Goal: Task Accomplishment & Management: Manage account settings

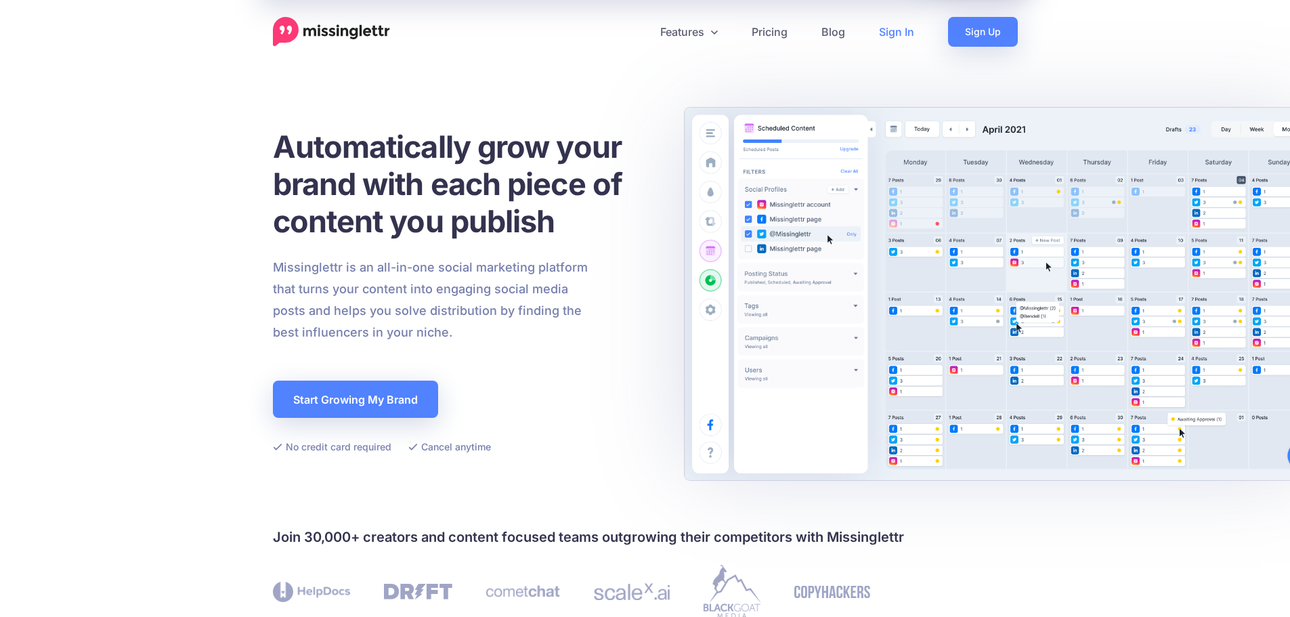
click at [896, 35] on link "Sign In" at bounding box center [896, 32] width 69 height 30
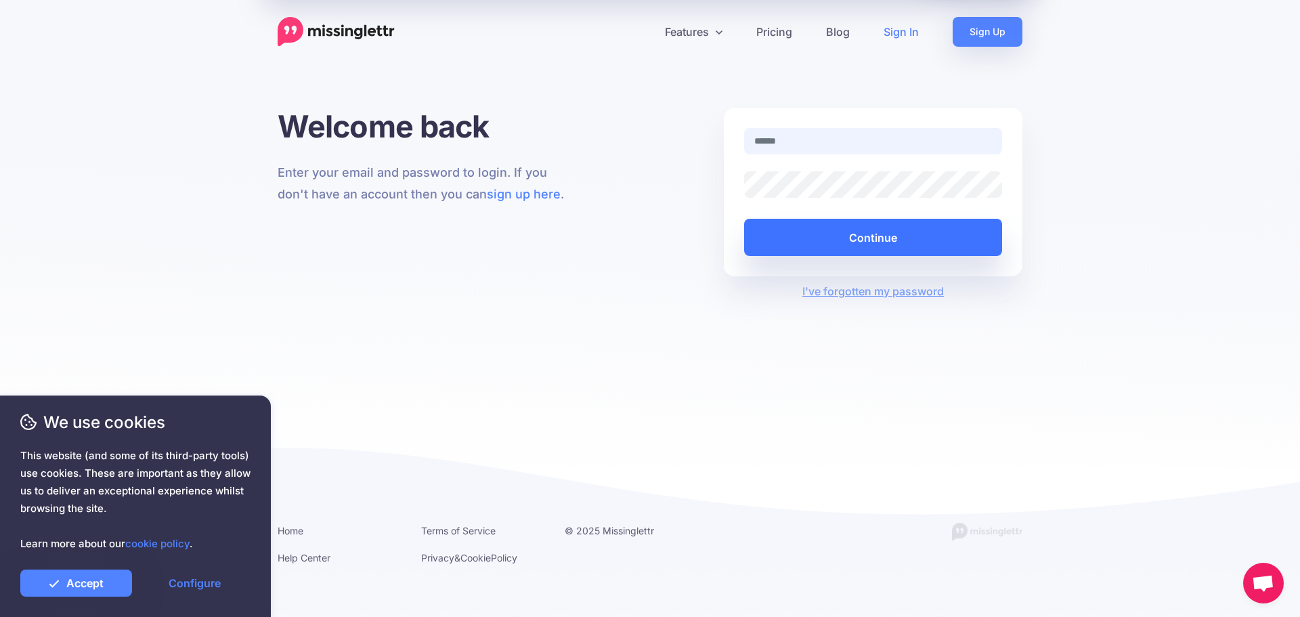
type input "**********"
drag, startPoint x: 894, startPoint y: 241, endPoint x: 896, endPoint y: 248, distance: 6.9
click at [897, 248] on button "Continue" at bounding box center [873, 237] width 258 height 37
click at [865, 235] on button "Continue" at bounding box center [873, 237] width 258 height 37
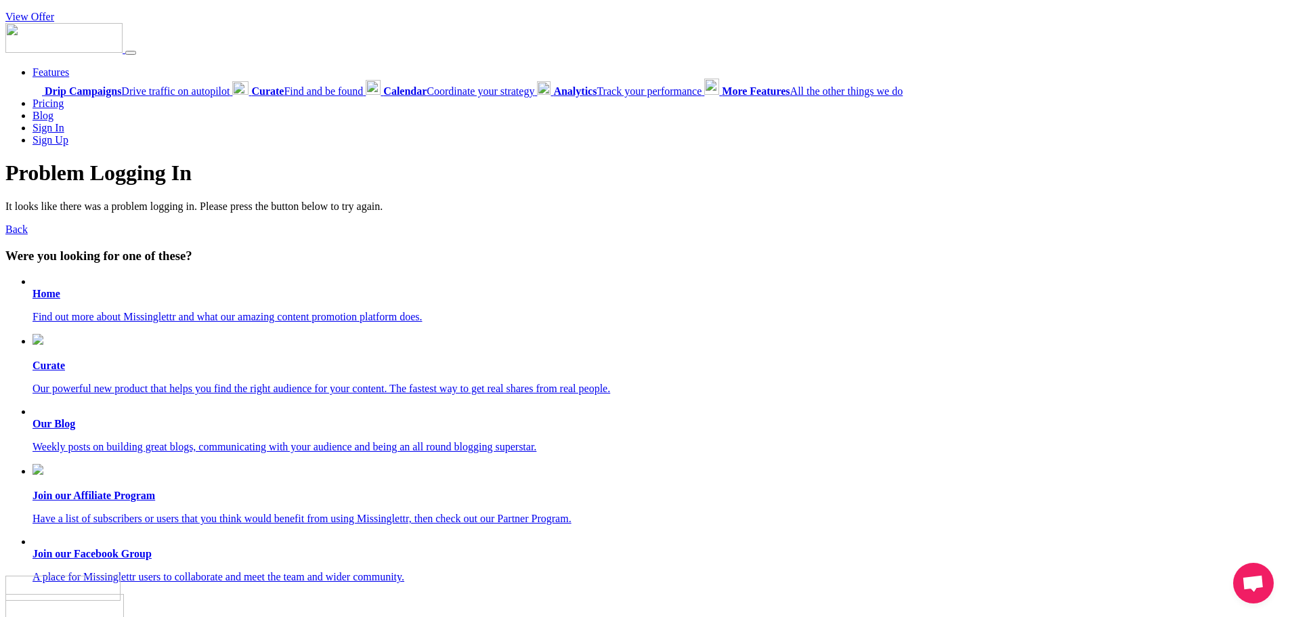
click at [43, 294] on b "Home" at bounding box center [46, 294] width 28 height 12
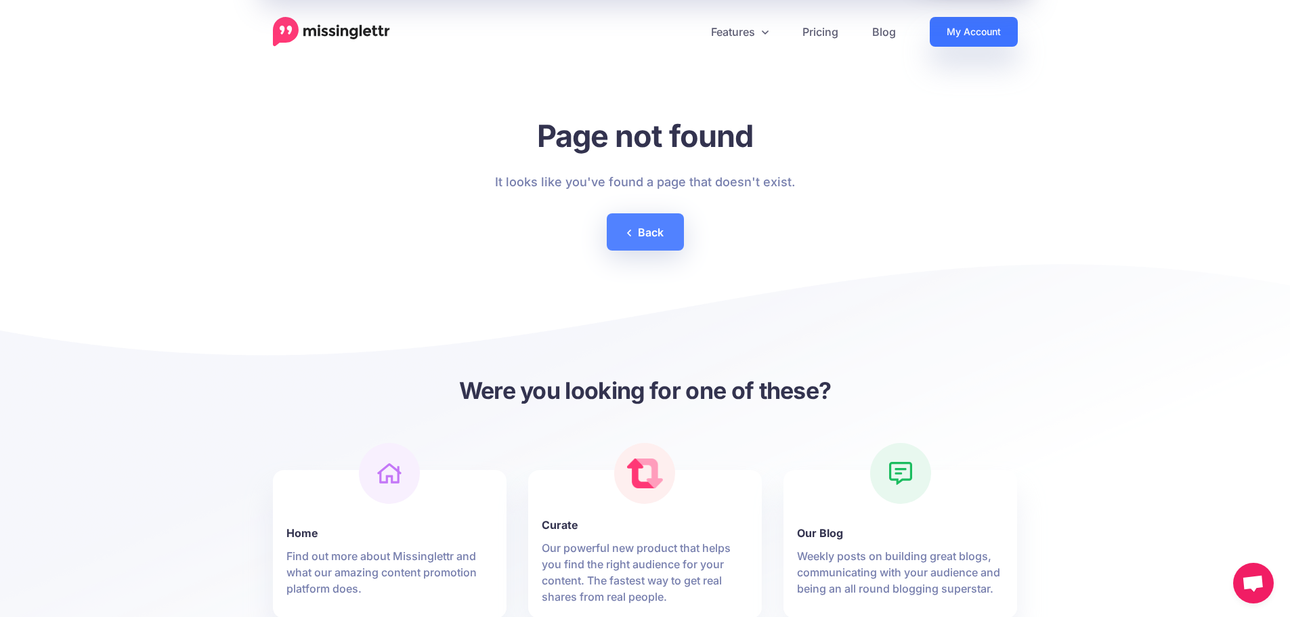
click at [959, 35] on link "My Account" at bounding box center [973, 32] width 88 height 30
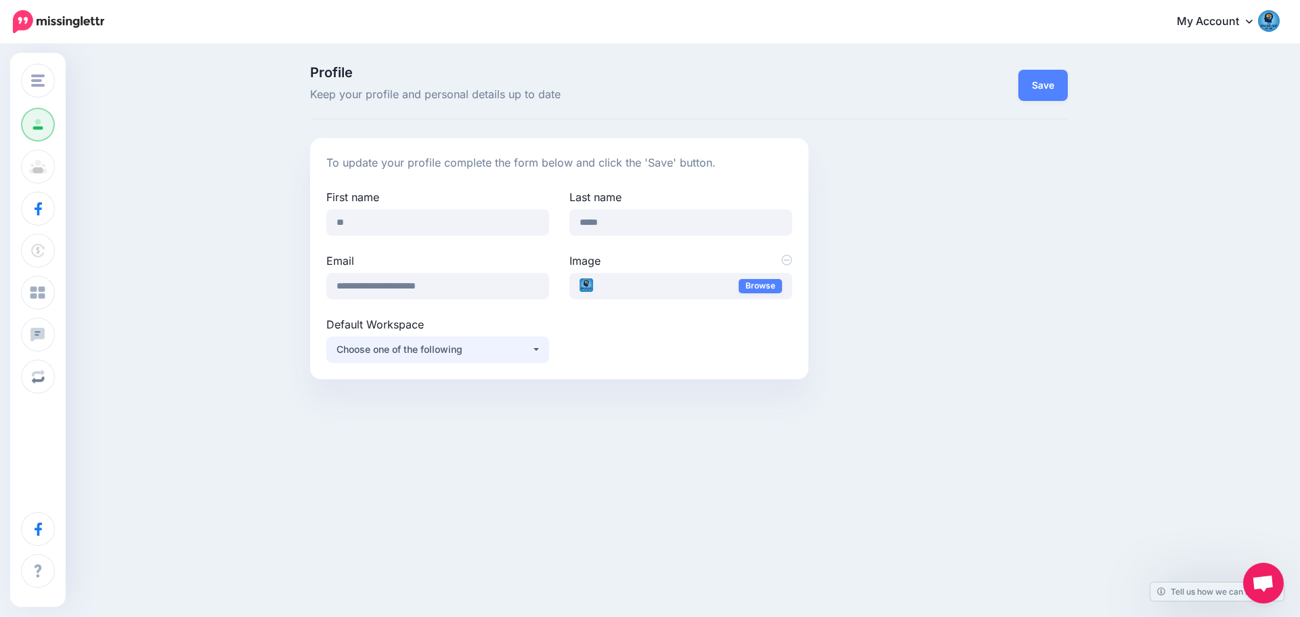
click at [439, 352] on div "Choose one of the following" at bounding box center [433, 349] width 195 height 16
click at [1267, 579] on span "Open chat" at bounding box center [1263, 584] width 22 height 19
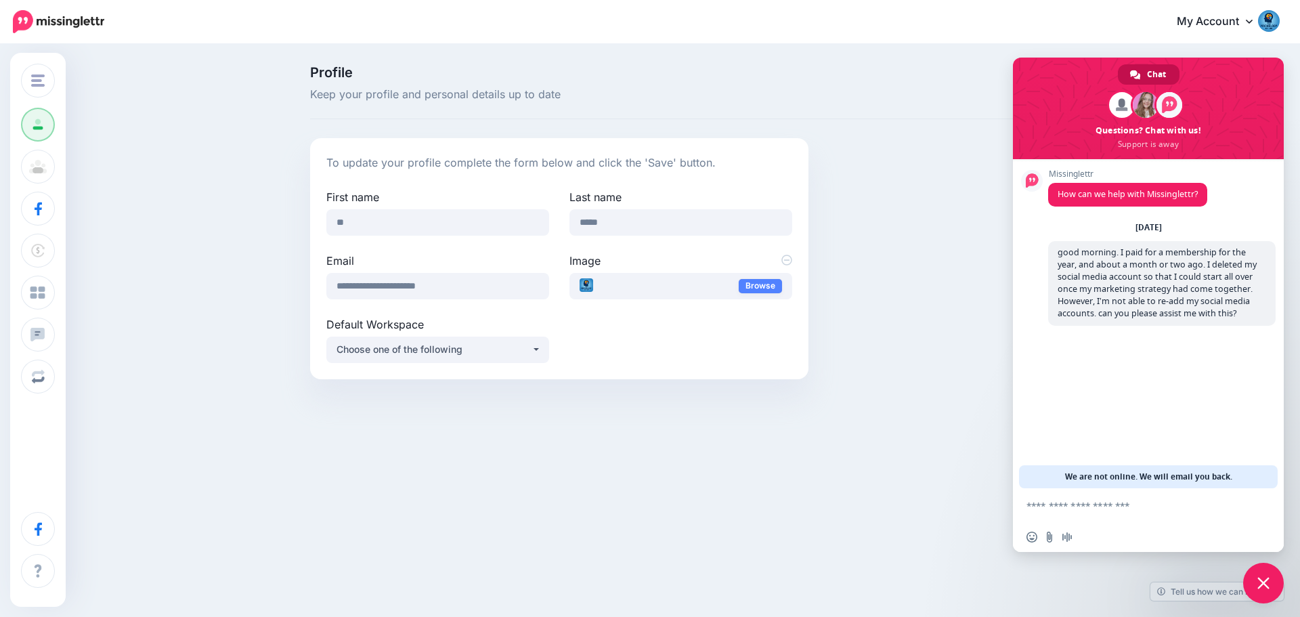
click at [1151, 74] on span "Chat" at bounding box center [1156, 74] width 19 height 20
click at [1108, 512] on textarea "Compose your message..." at bounding box center [1134, 505] width 217 height 34
click at [1084, 518] on textarea "Compose your message..." at bounding box center [1134, 505] width 217 height 34
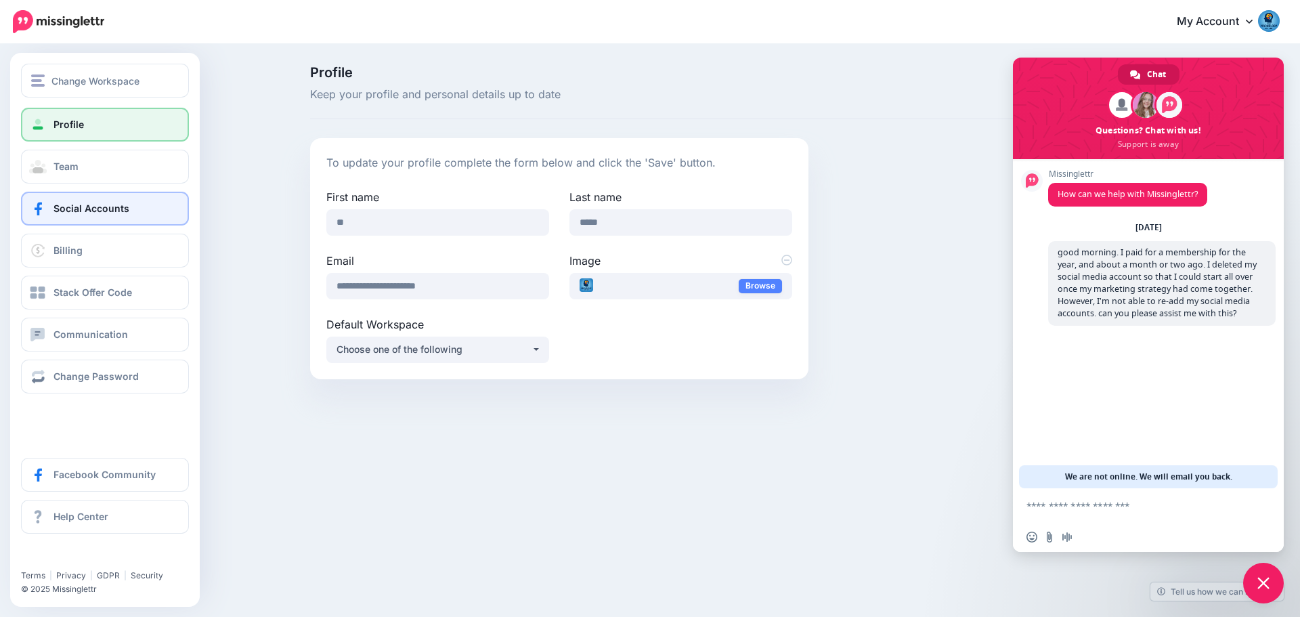
click at [114, 212] on span "Social Accounts" at bounding box center [91, 208] width 76 height 12
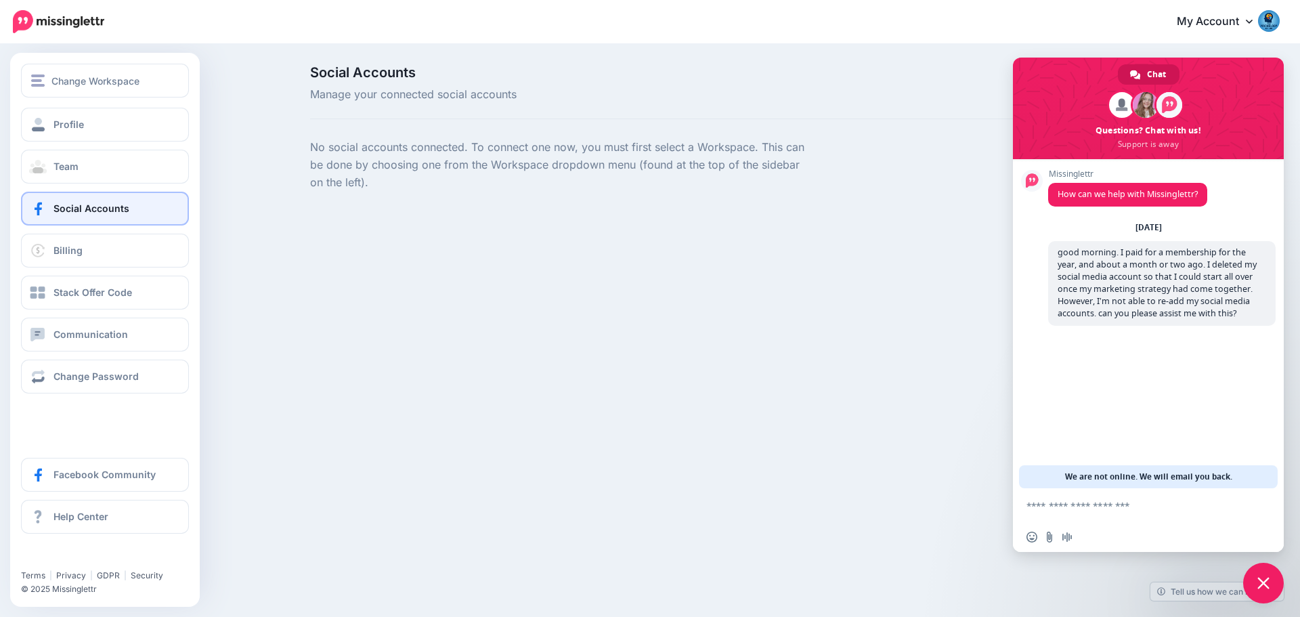
click at [107, 206] on span "Social Accounts" at bounding box center [91, 208] width 76 height 12
click at [64, 72] on button "Change Workspace" at bounding box center [105, 81] width 168 height 34
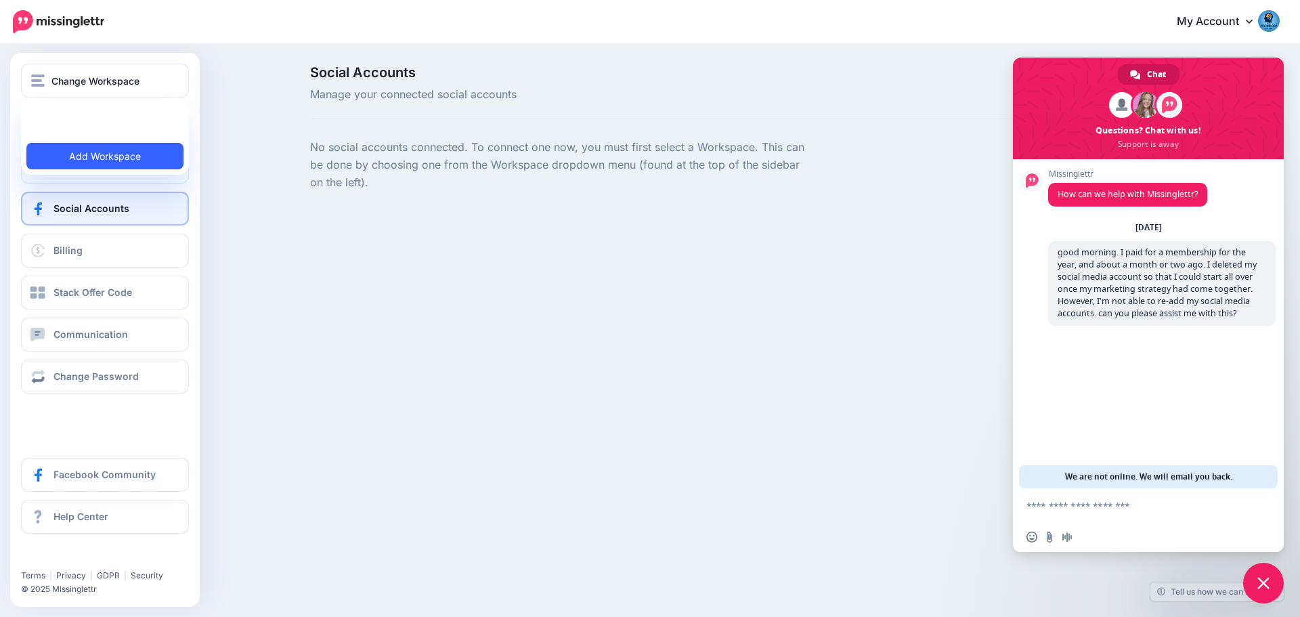
click at [112, 160] on link "Add Workspace" at bounding box center [104, 156] width 157 height 26
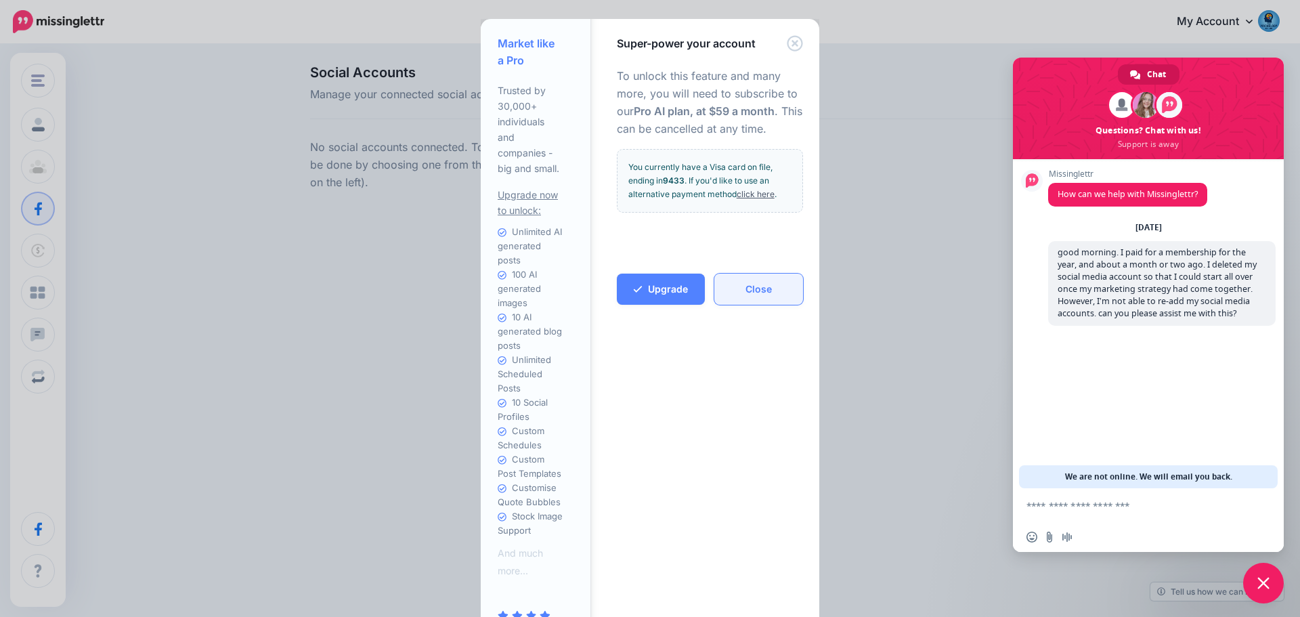
click at [774, 284] on button "Close" at bounding box center [758, 288] width 89 height 31
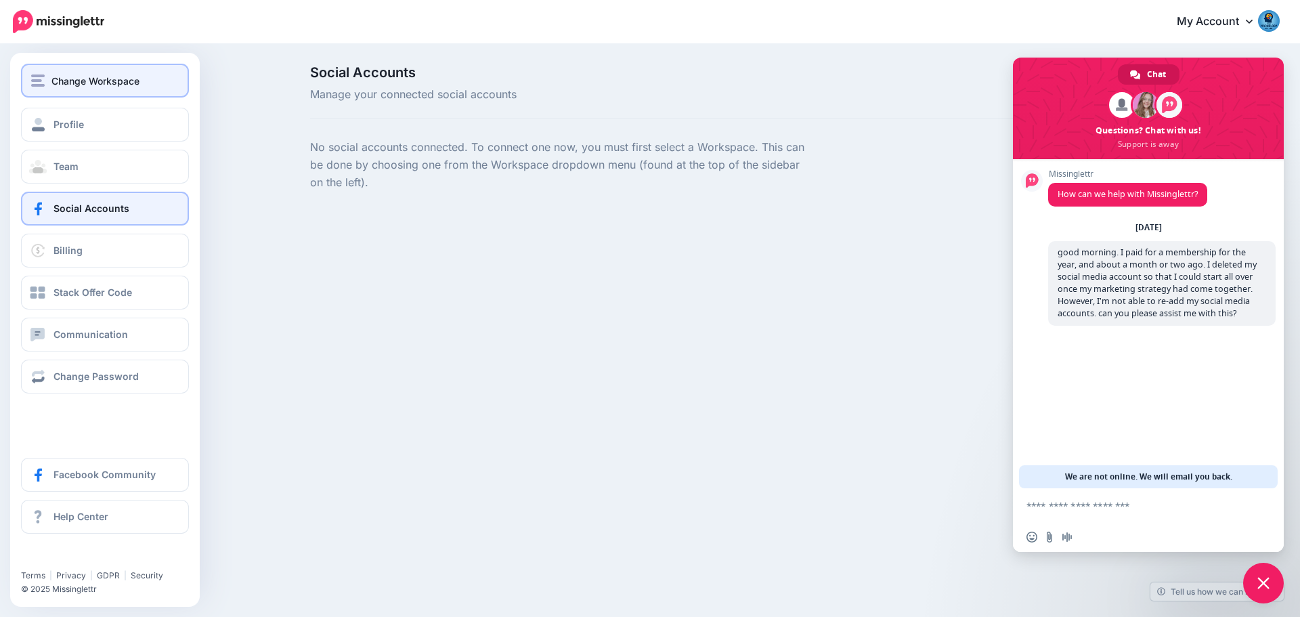
click at [100, 81] on span "Change Workspace" at bounding box center [95, 81] width 88 height 16
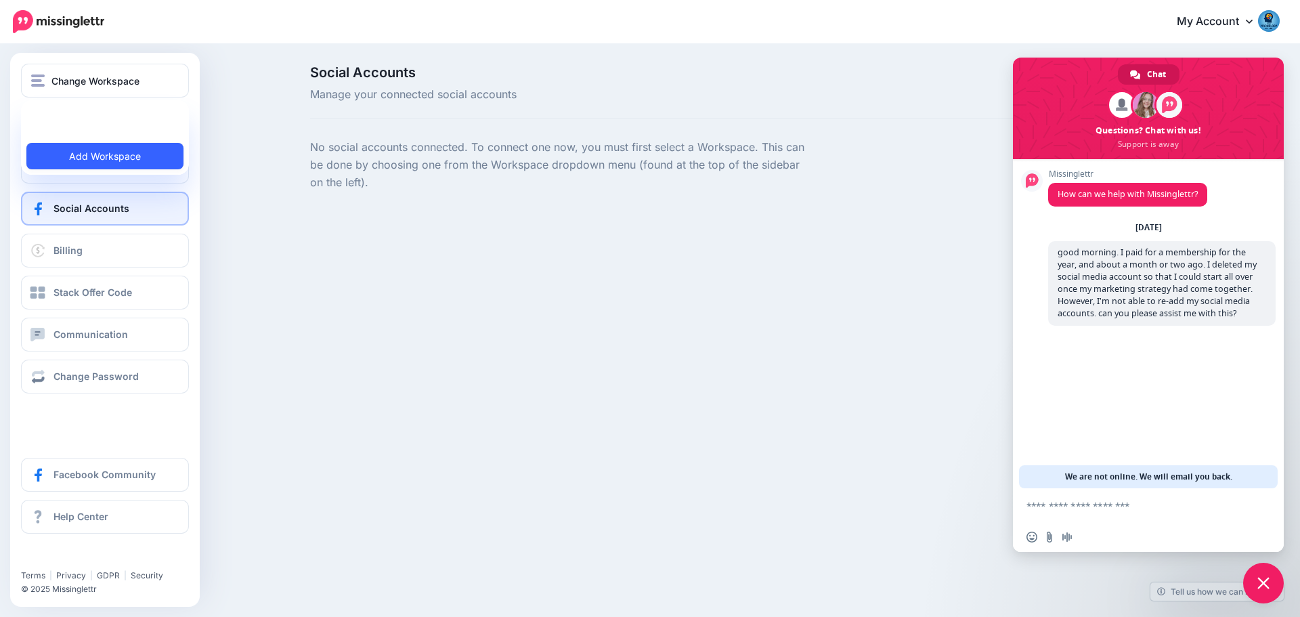
click at [80, 156] on link "Add Workspace" at bounding box center [104, 156] width 157 height 26
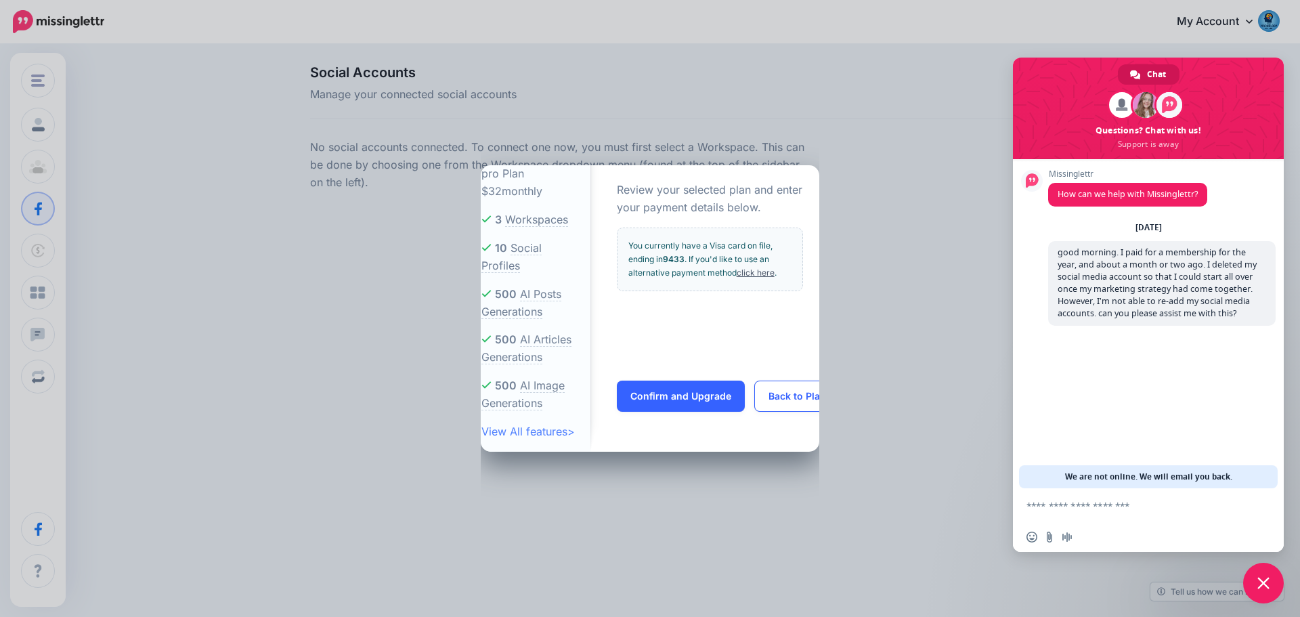
click at [659, 146] on div "pro Plan $32 monthly 3 Workspaces 10 Social Profiles 500 500 500 >" at bounding box center [650, 308] width 1300 height 617
click at [810, 413] on div "Confirm and Upgrade Back to Plans" at bounding box center [709, 403] width 219 height 47
click at [795, 399] on button "Back to Plans" at bounding box center [799, 395] width 91 height 31
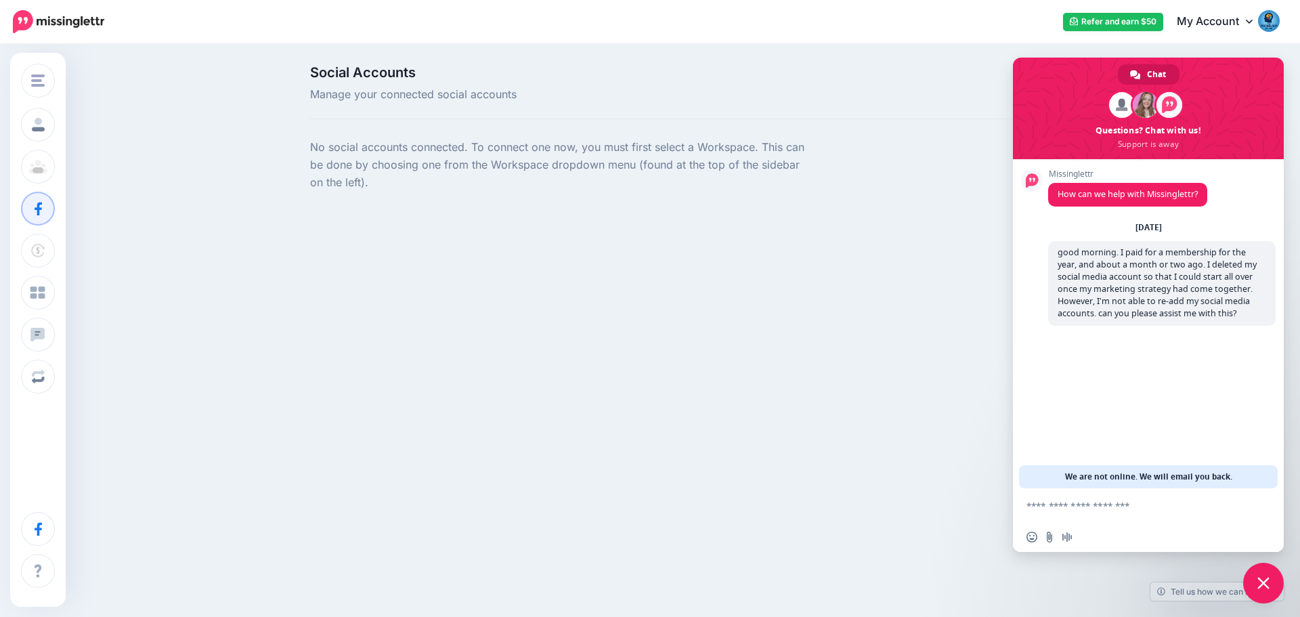
click at [1087, 511] on textarea "Compose your message..." at bounding box center [1134, 505] width 217 height 34
type textarea "**********"
click at [1232, 24] on link "My Account" at bounding box center [1221, 21] width 116 height 33
click at [1273, 588] on span "Close chat" at bounding box center [1263, 583] width 41 height 41
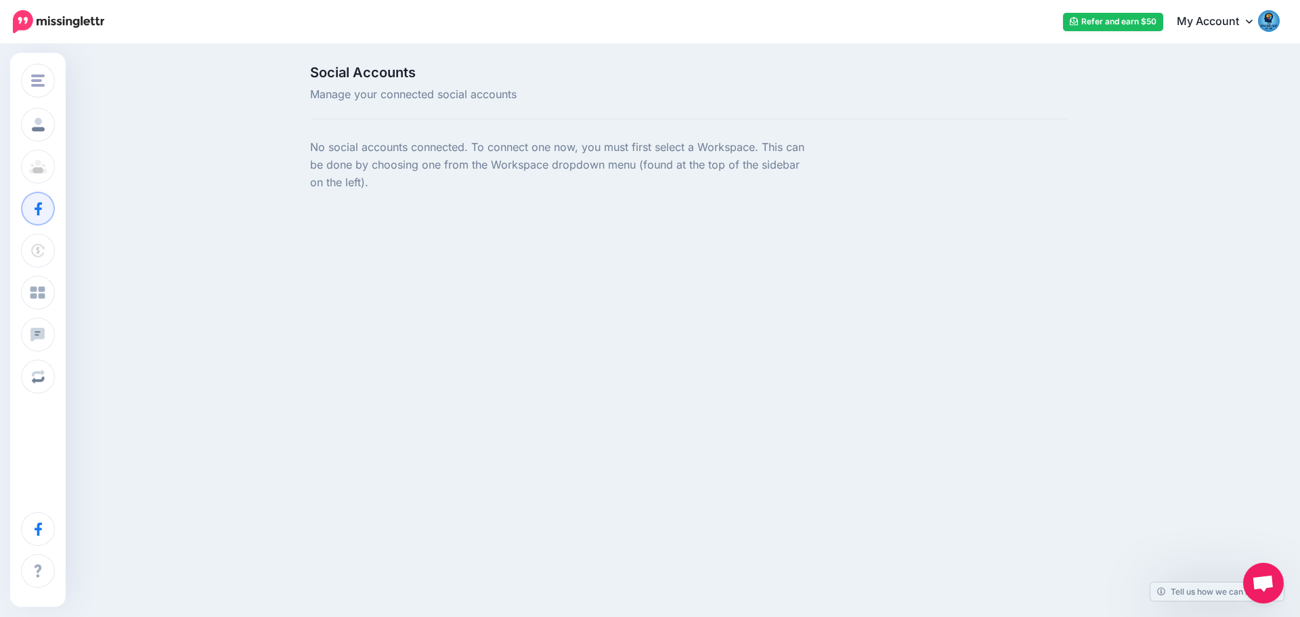
click at [1234, 21] on link "My Account" at bounding box center [1221, 21] width 116 height 33
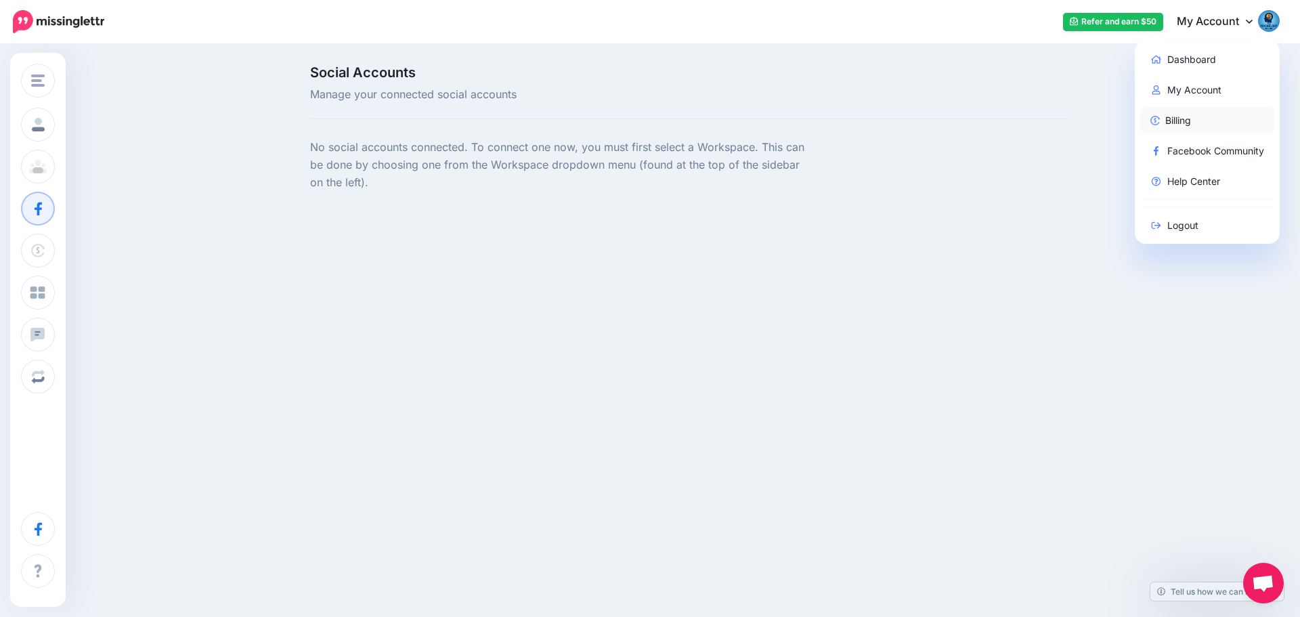
click at [1162, 116] on link "Billing" at bounding box center [1207, 120] width 135 height 26
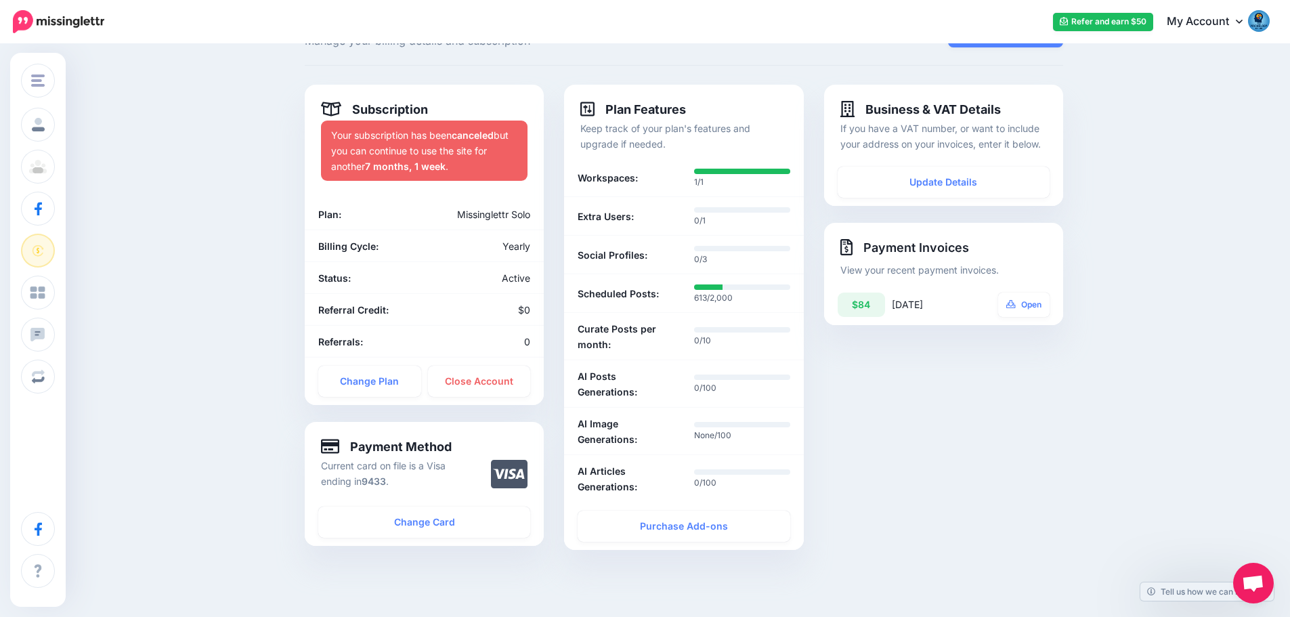
scroll to position [139, 0]
